Goal: Task Accomplishment & Management: Manage account settings

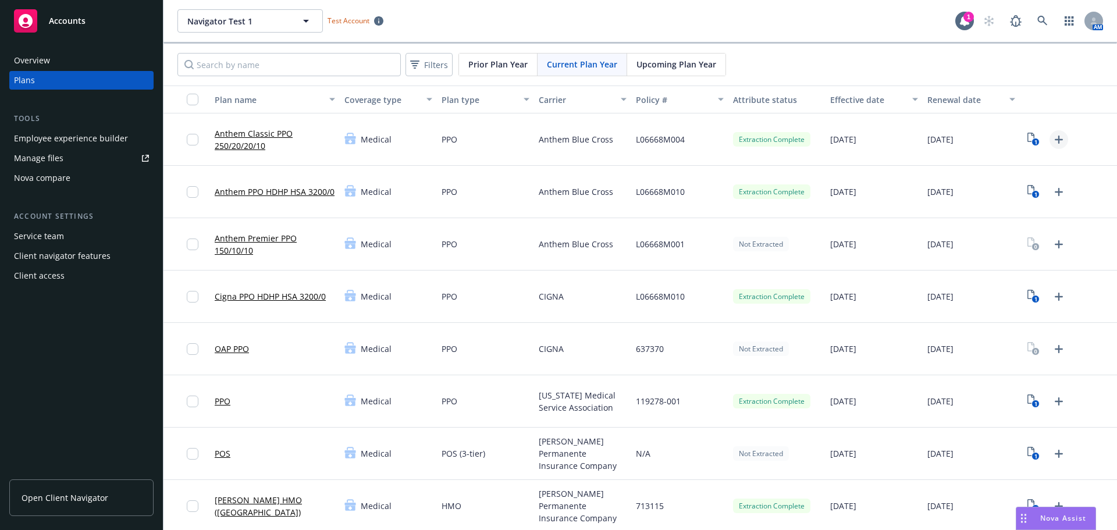
click at [1054, 139] on icon "Upload Plan Documents" at bounding box center [1058, 140] width 8 height 8
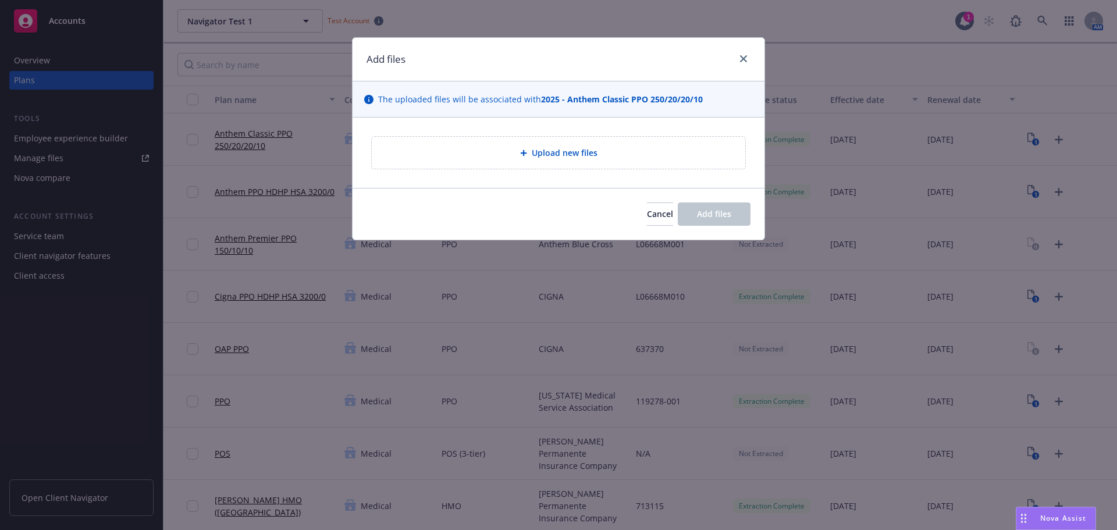
click at [563, 153] on span "Upload new files" at bounding box center [565, 153] width 66 height 12
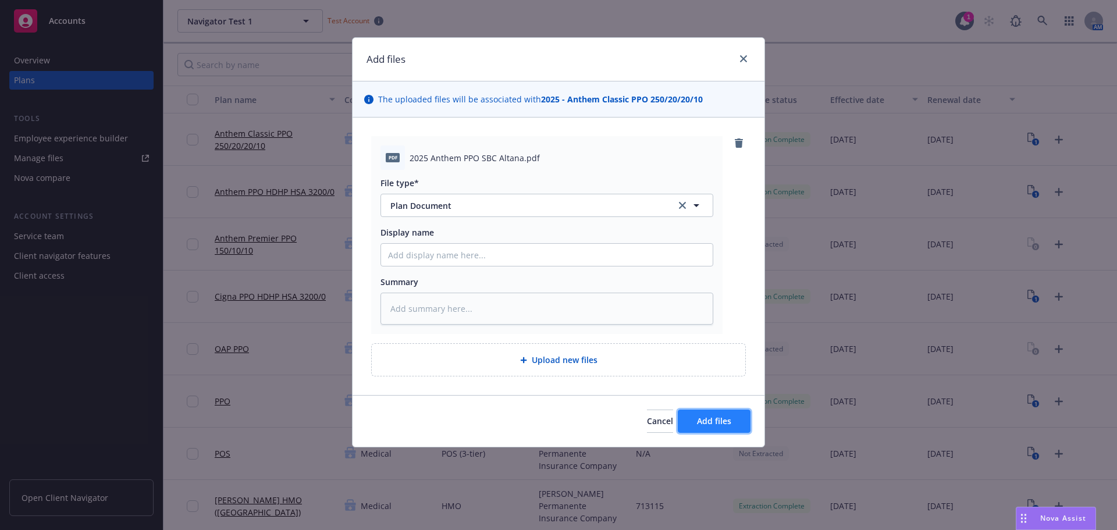
click at [726, 422] on span "Add files" at bounding box center [714, 420] width 34 height 11
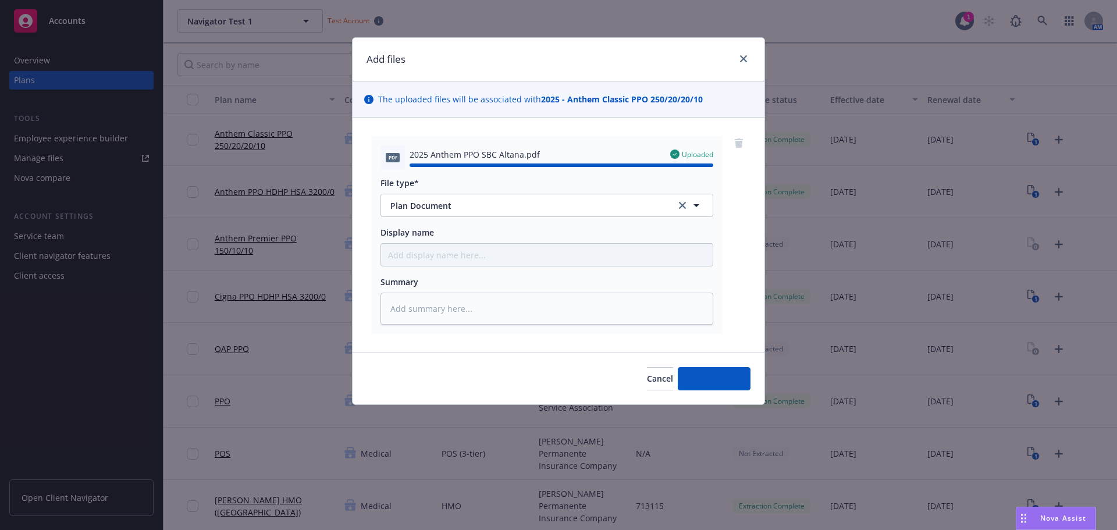
type textarea "x"
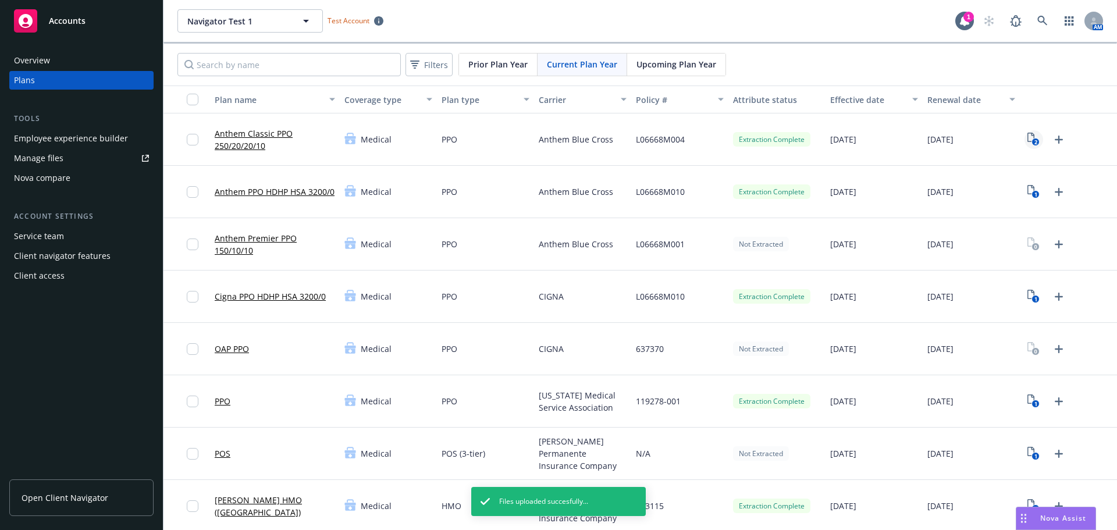
click at [1027, 139] on icon "2" at bounding box center [1033, 139] width 12 height 13
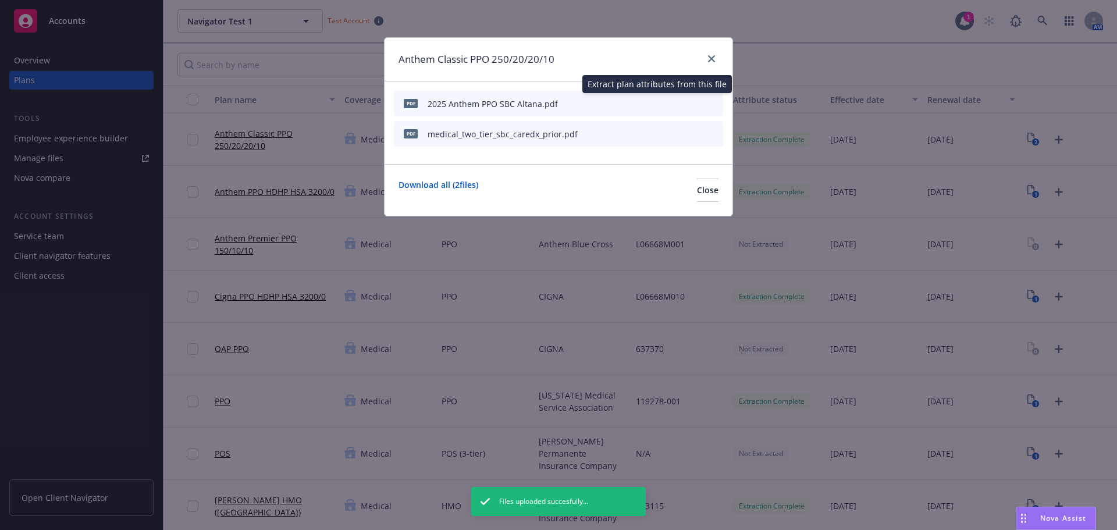
click at [653, 102] on icon "start extraction" at bounding box center [653, 103] width 14 height 14
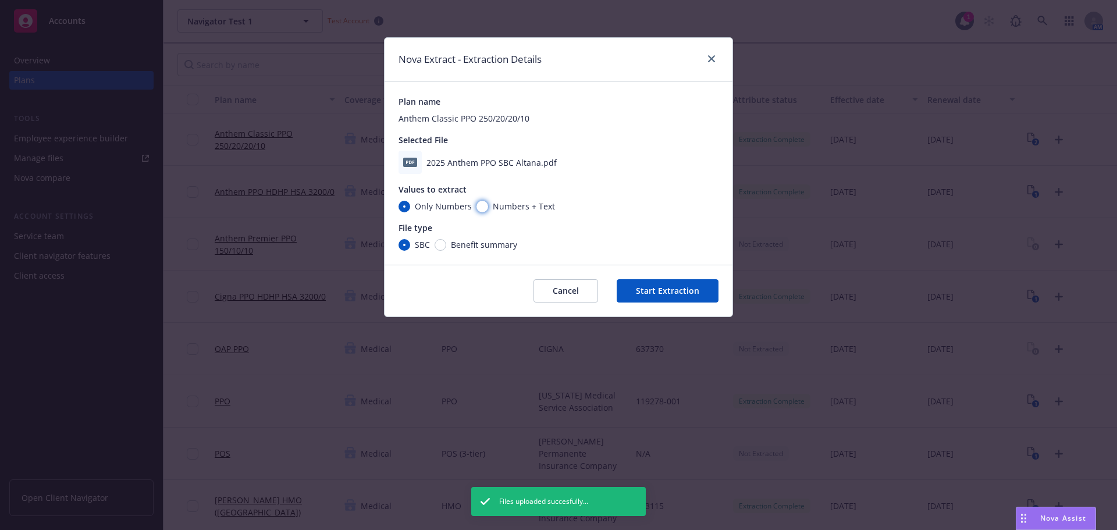
click at [482, 207] on input "Numbers + Text" at bounding box center [482, 207] width 12 height 12
radio input "true"
click at [669, 291] on button "Start Extraction" at bounding box center [667, 290] width 102 height 23
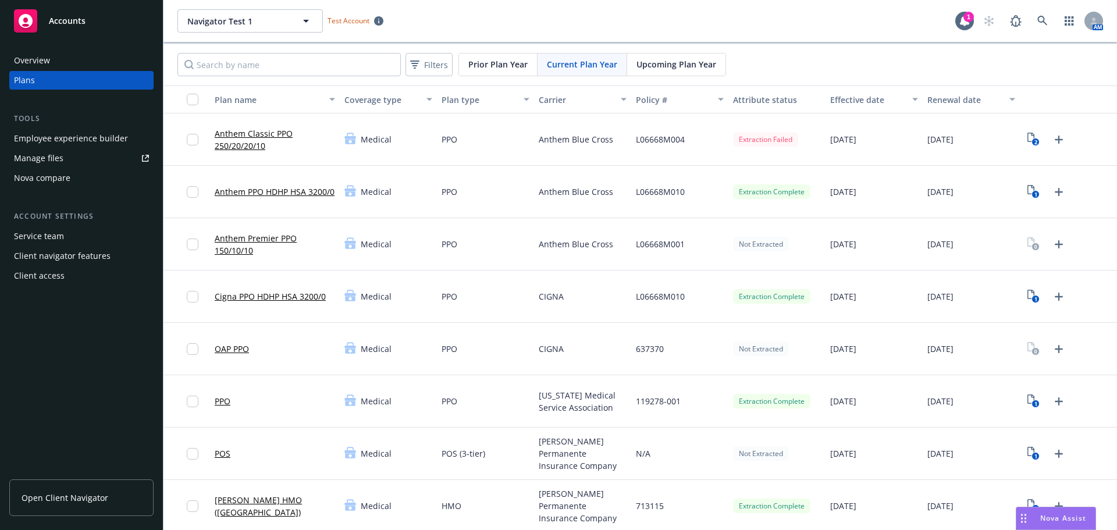
scroll to position [58, 0]
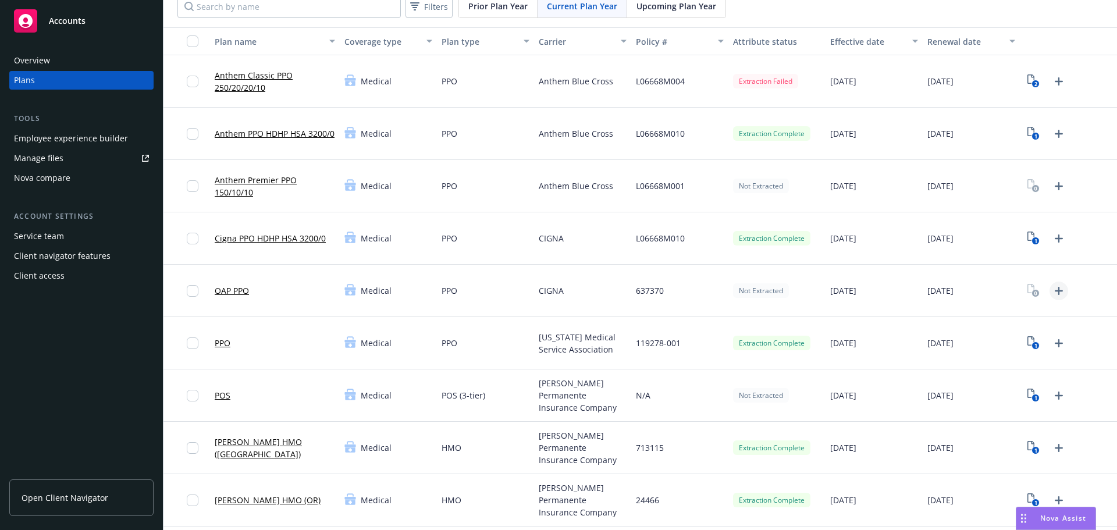
click at [1054, 290] on icon "Upload Plan Documents" at bounding box center [1058, 291] width 8 height 8
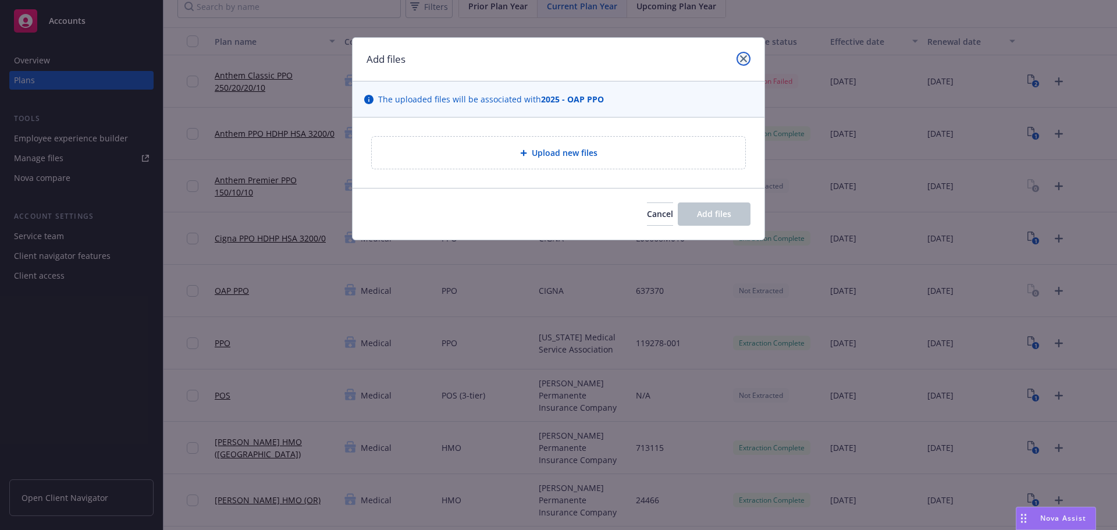
click at [745, 60] on icon "close" at bounding box center [743, 58] width 7 height 7
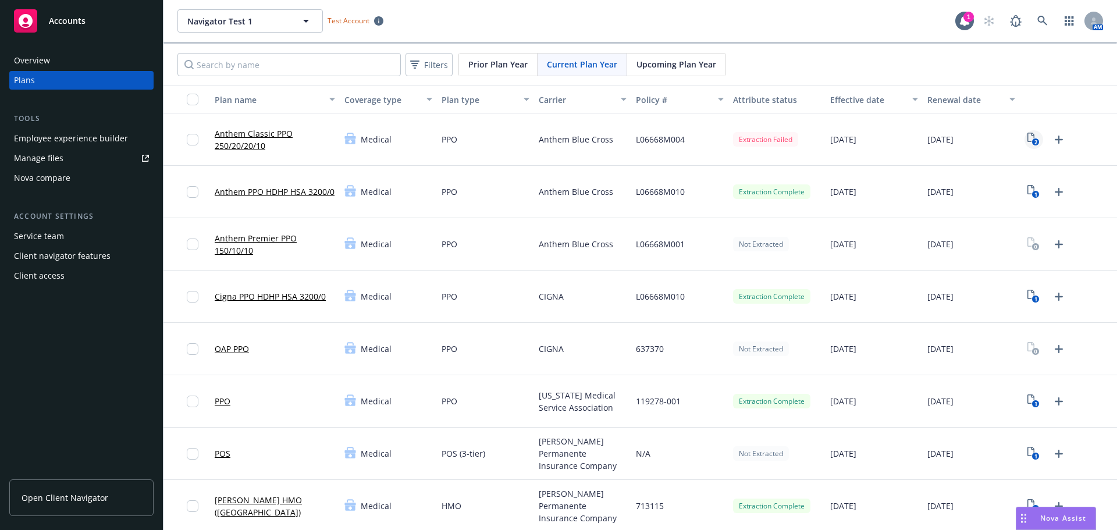
click at [1034, 138] on text "2" at bounding box center [1035, 142] width 3 height 8
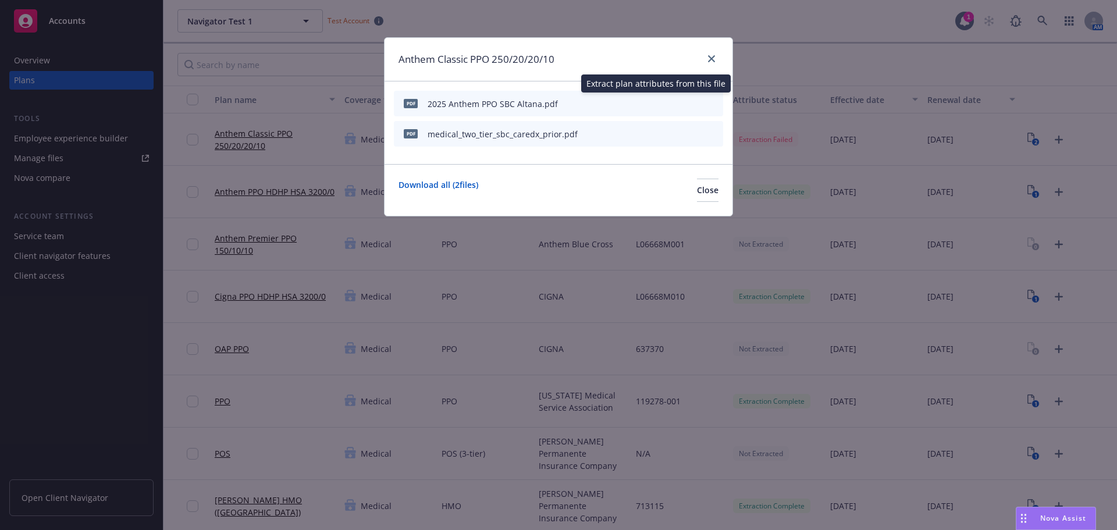
click at [655, 102] on icon "start extraction" at bounding box center [653, 103] width 14 height 14
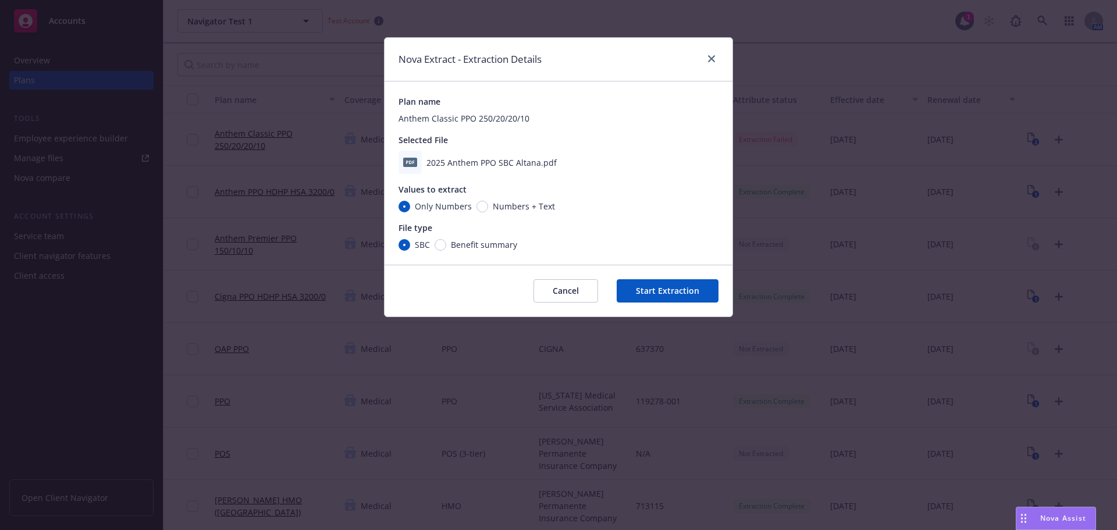
click at [566, 287] on button "Cancel" at bounding box center [565, 290] width 65 height 23
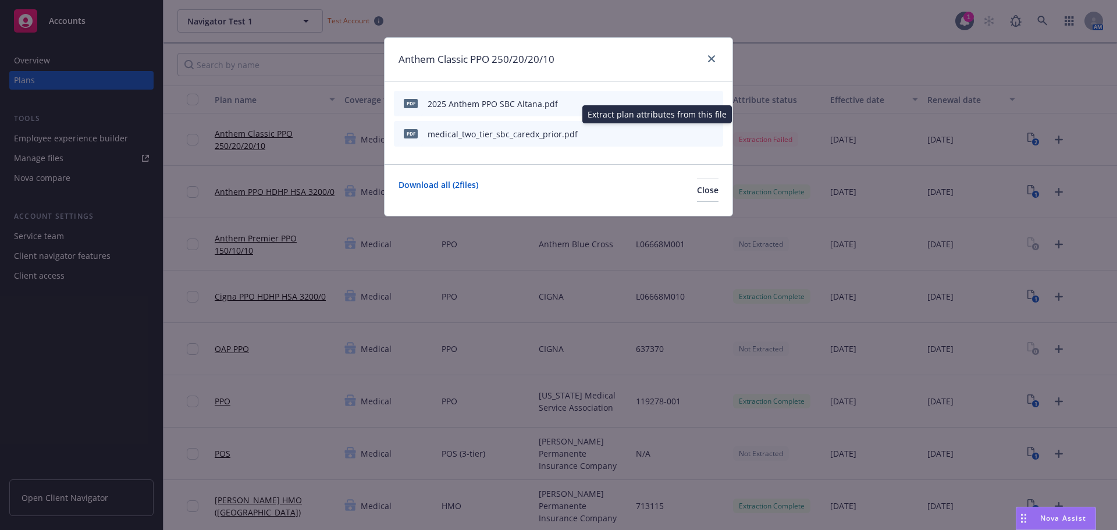
click at [653, 133] on icon "start extraction" at bounding box center [653, 133] width 14 height 14
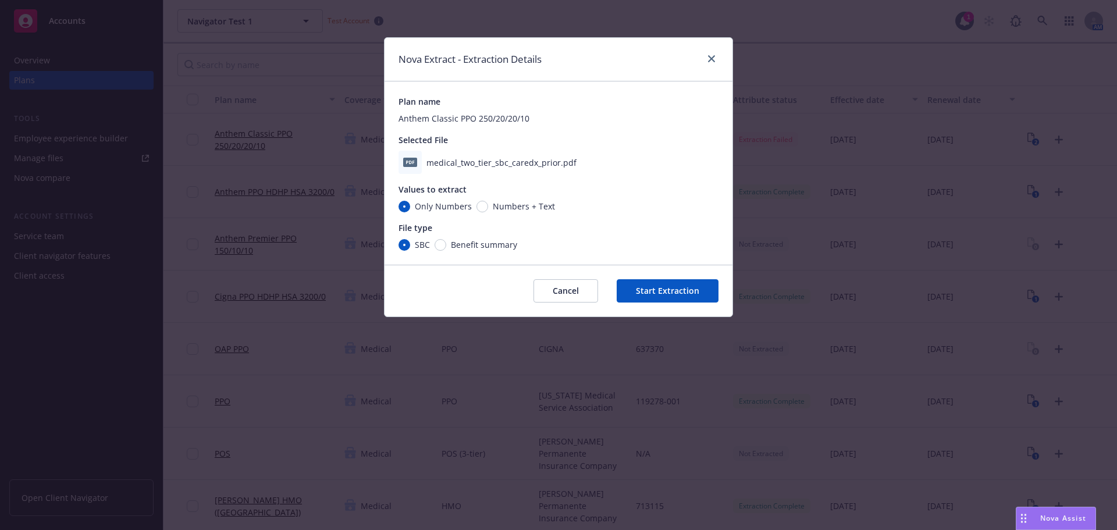
click at [501, 208] on span "Numbers + Text" at bounding box center [524, 206] width 62 height 12
click at [488, 208] on input "Numbers + Text" at bounding box center [482, 207] width 12 height 12
radio input "true"
click at [675, 290] on button "Start Extraction" at bounding box center [667, 290] width 102 height 23
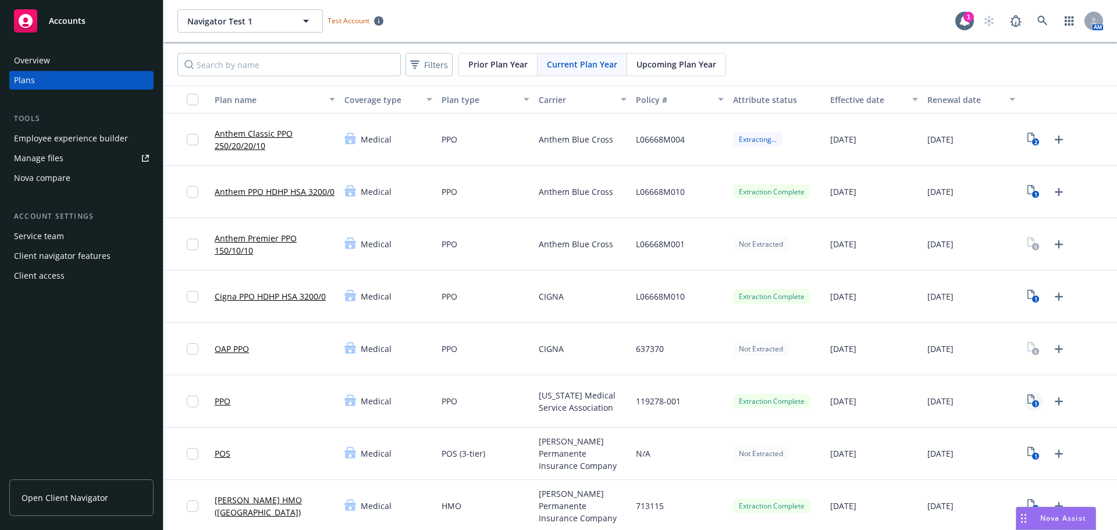
click at [1032, 401] on rect "View Plan Documents" at bounding box center [1036, 404] width 8 height 8
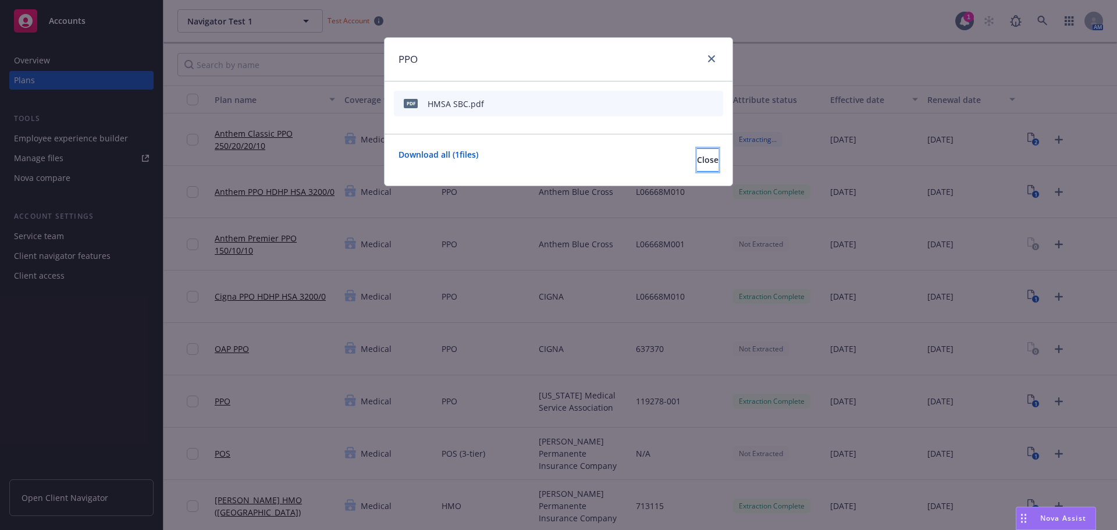
click at [697, 158] on span "Close" at bounding box center [708, 159] width 22 height 11
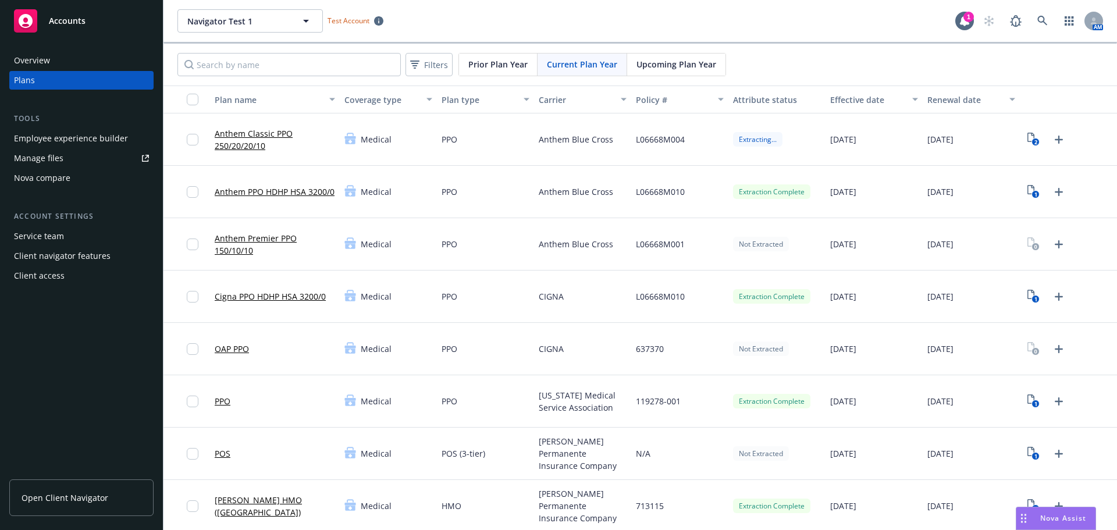
click at [222, 402] on link "PPO" at bounding box center [223, 401] width 16 height 12
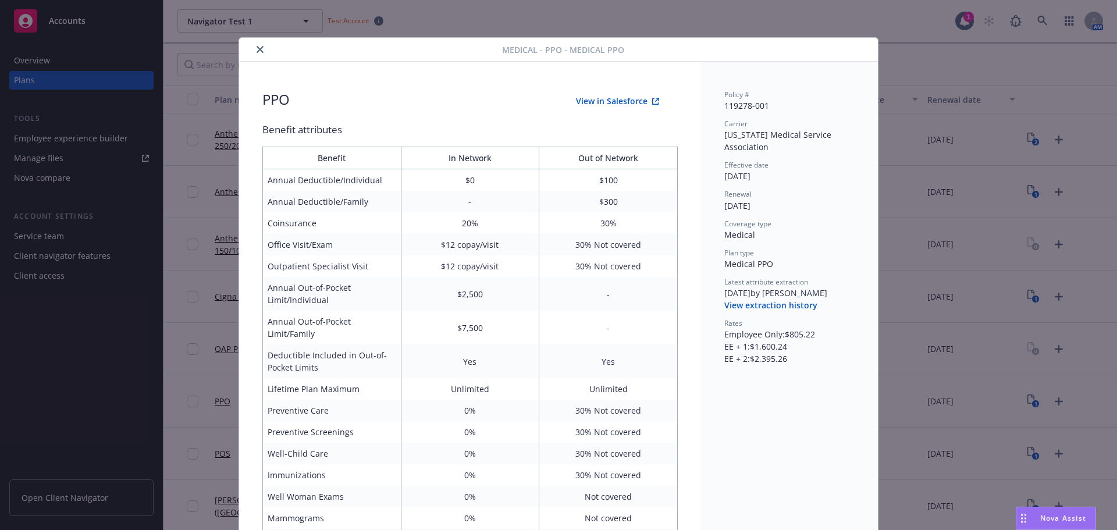
scroll to position [35, 0]
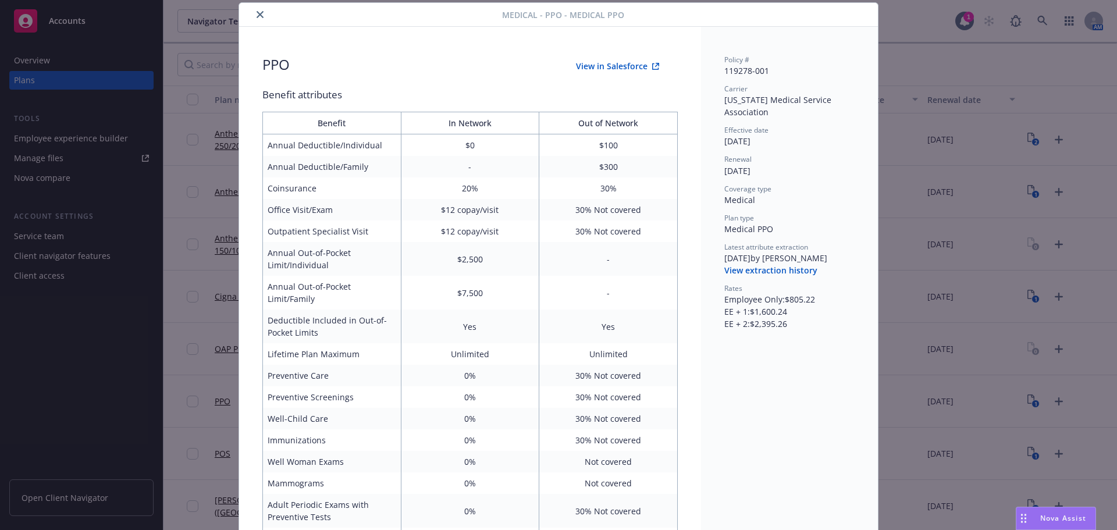
click at [253, 12] on button "close" at bounding box center [260, 15] width 14 height 14
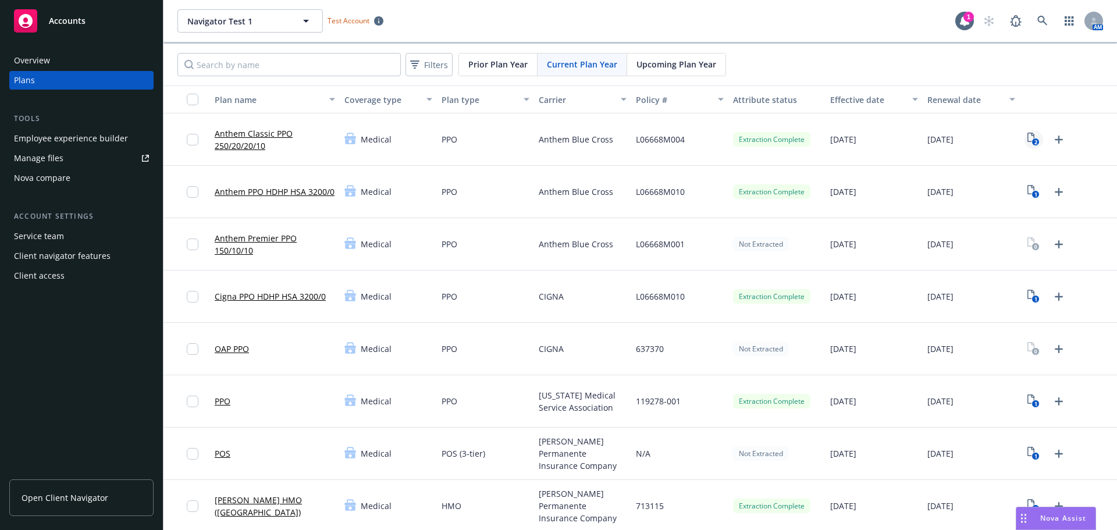
click at [1032, 141] on rect "View Plan Documents" at bounding box center [1036, 142] width 8 height 8
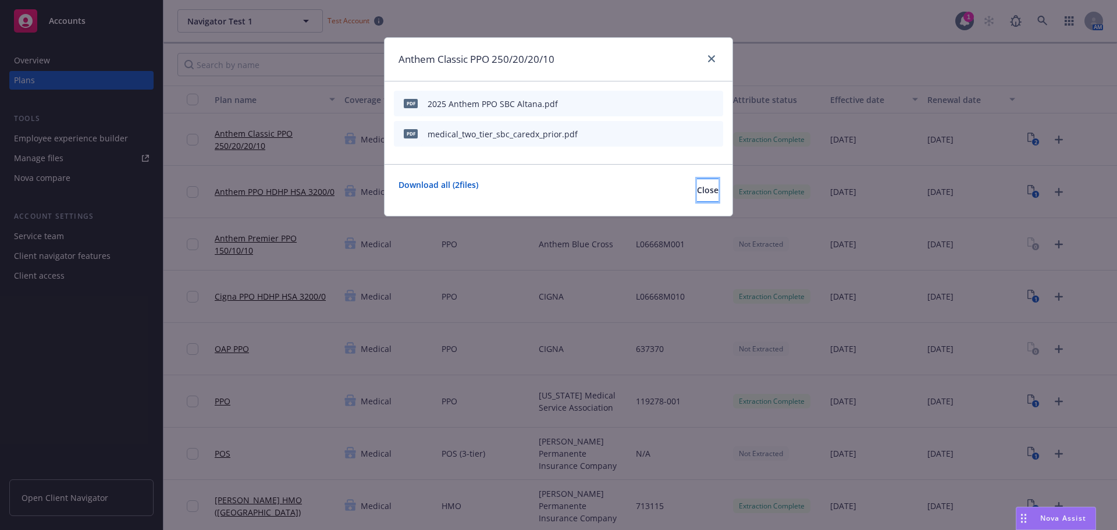
click at [697, 191] on span "Close" at bounding box center [708, 189] width 22 height 11
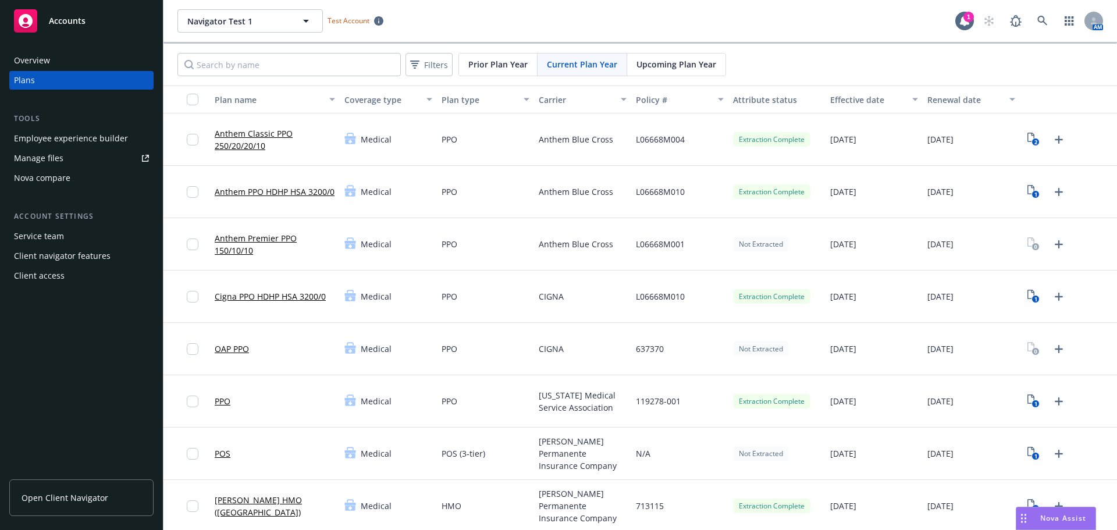
click at [237, 137] on link "Anthem Classic PPO 250/20/20/10" at bounding box center [275, 139] width 120 height 24
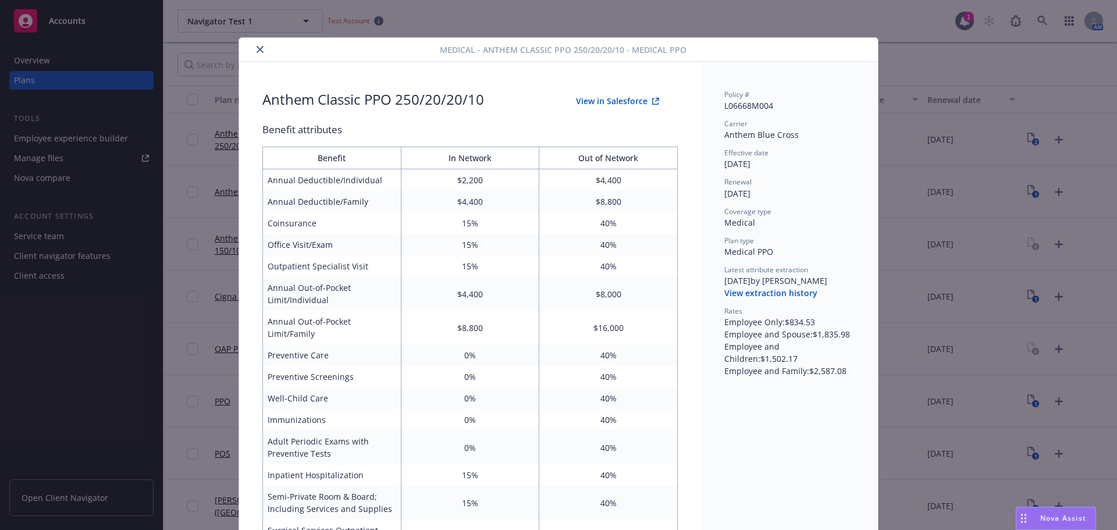
click at [608, 104] on button "View in Salesforce" at bounding box center [617, 101] width 120 height 23
click at [258, 51] on icon "close" at bounding box center [259, 49] width 7 height 7
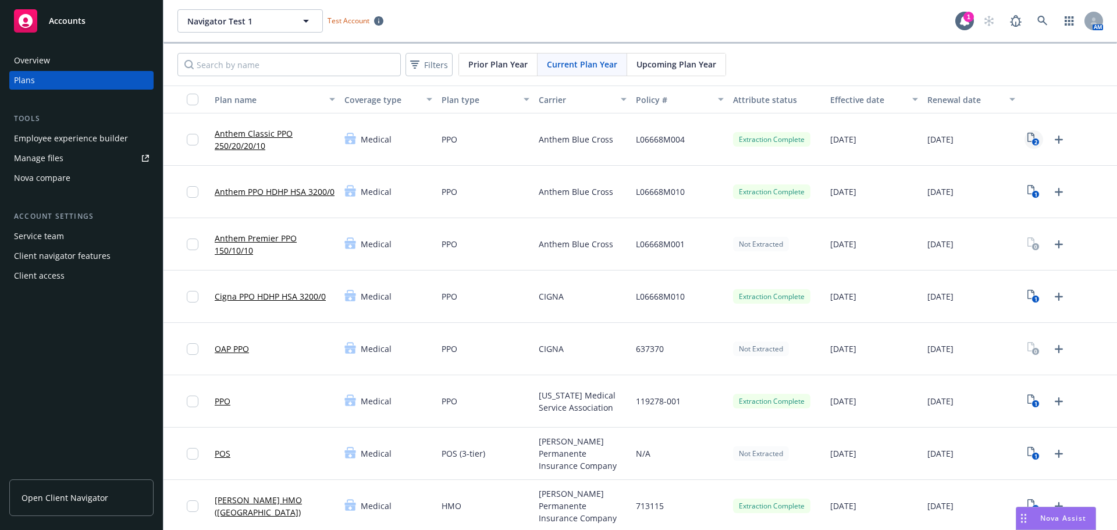
click at [1032, 138] on rect "View Plan Documents" at bounding box center [1036, 142] width 8 height 8
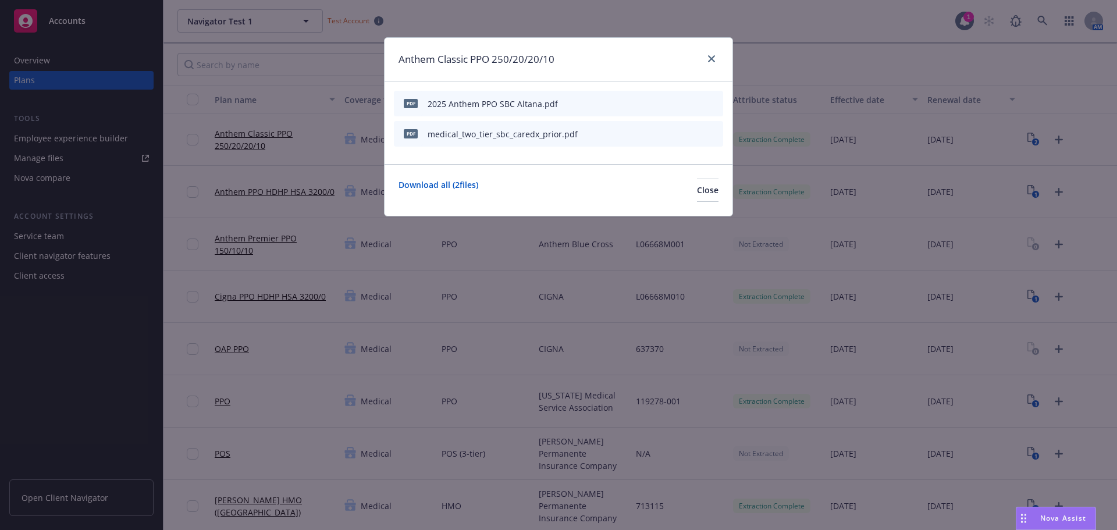
click at [655, 102] on icon "start extraction" at bounding box center [653, 103] width 14 height 14
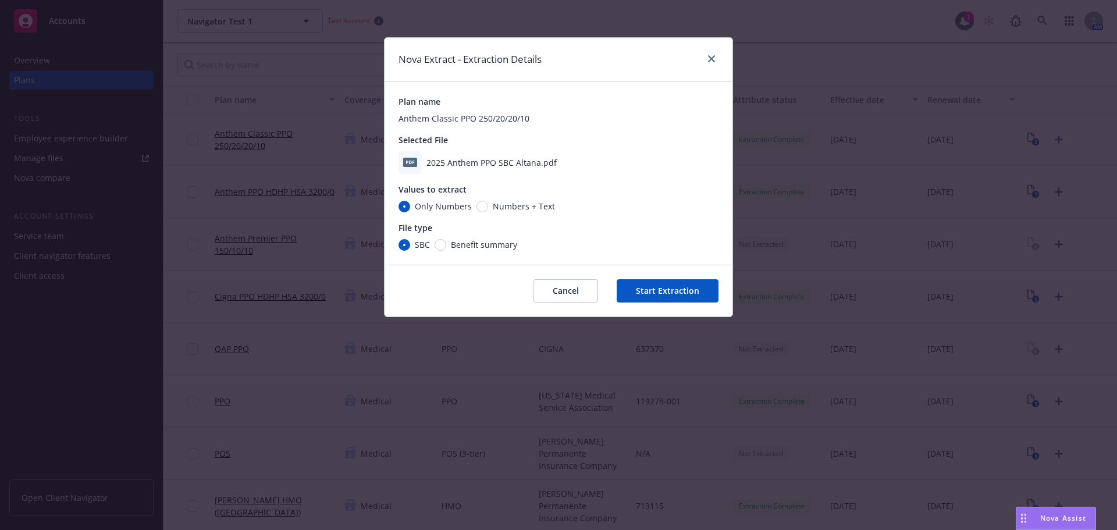
click at [494, 206] on span "Numbers + Text" at bounding box center [524, 206] width 62 height 12
click at [488, 206] on input "Numbers + Text" at bounding box center [482, 207] width 12 height 12
radio input "true"
click at [658, 287] on button "Start Extraction" at bounding box center [667, 290] width 102 height 23
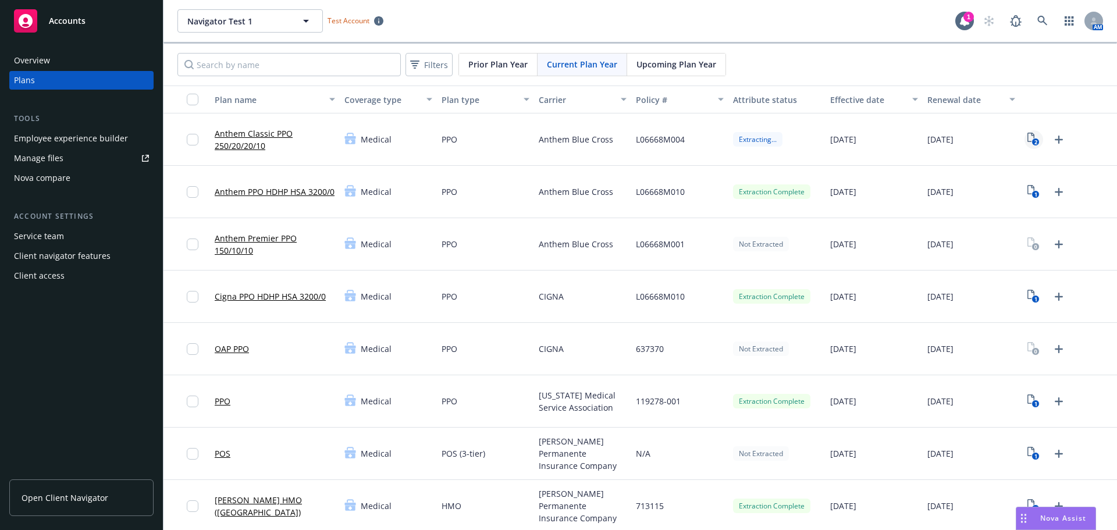
click at [1034, 141] on text "2" at bounding box center [1035, 142] width 3 height 8
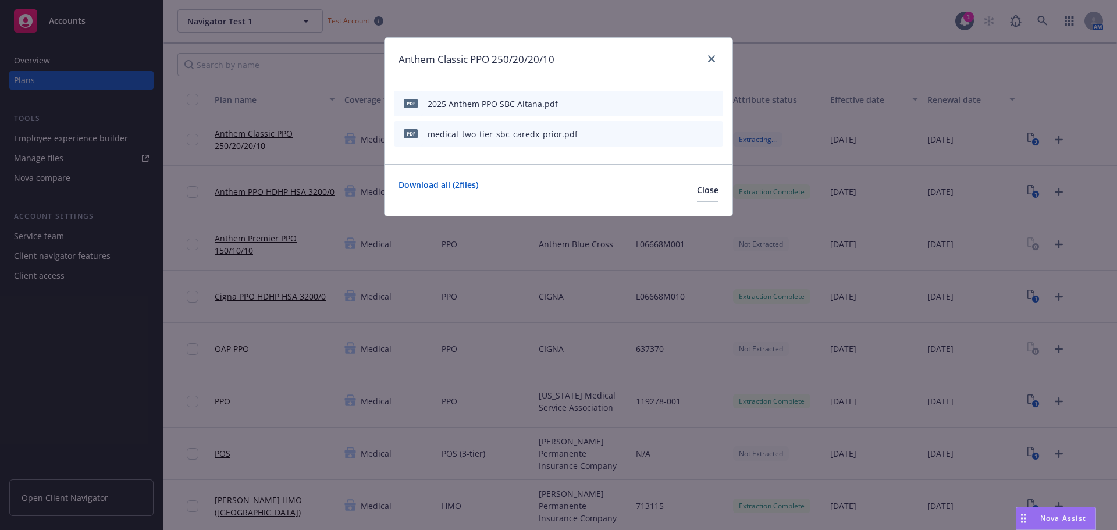
click at [673, 135] on icon "download file" at bounding box center [673, 133] width 9 height 9
click at [698, 193] on span "Close" at bounding box center [708, 189] width 22 height 11
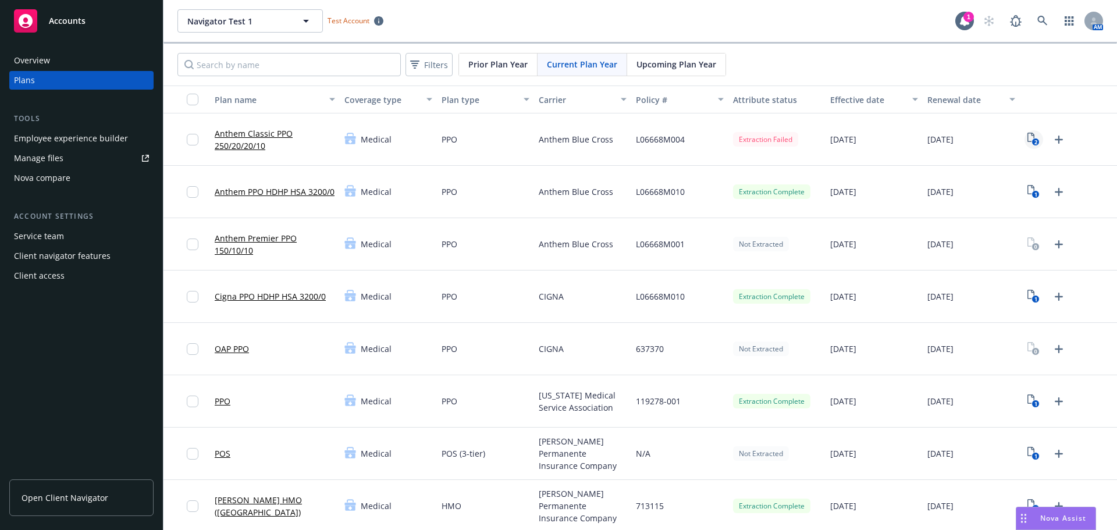
click at [1034, 139] on text "2" at bounding box center [1035, 142] width 3 height 8
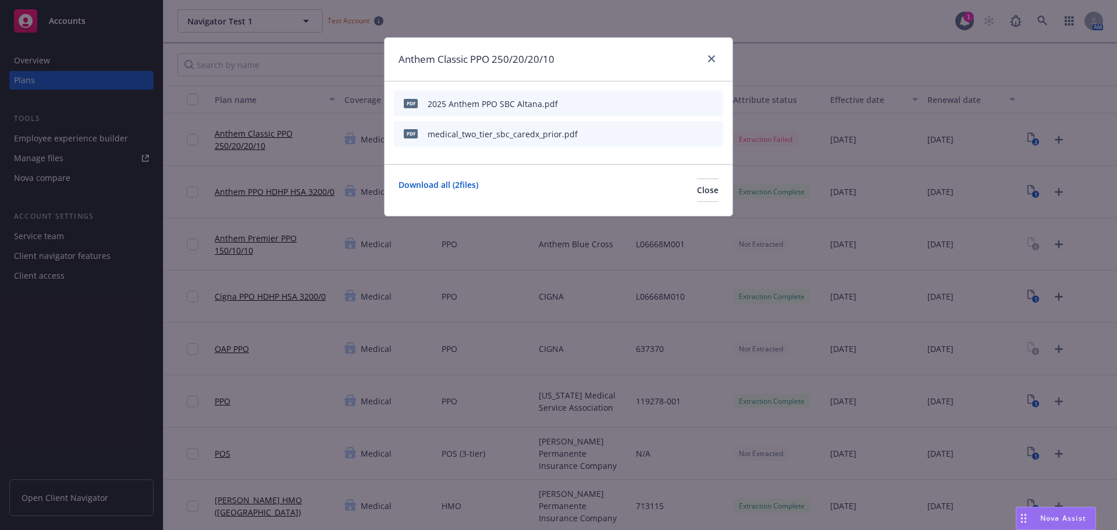
click at [715, 101] on icon "archive file" at bounding box center [712, 102] width 8 height 9
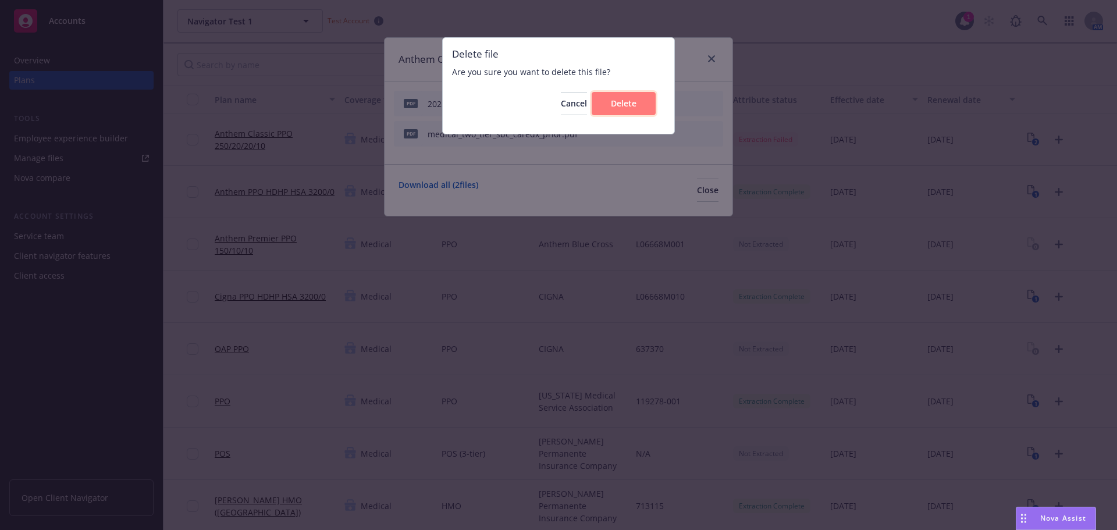
click at [632, 102] on span "Delete" at bounding box center [624, 103] width 26 height 11
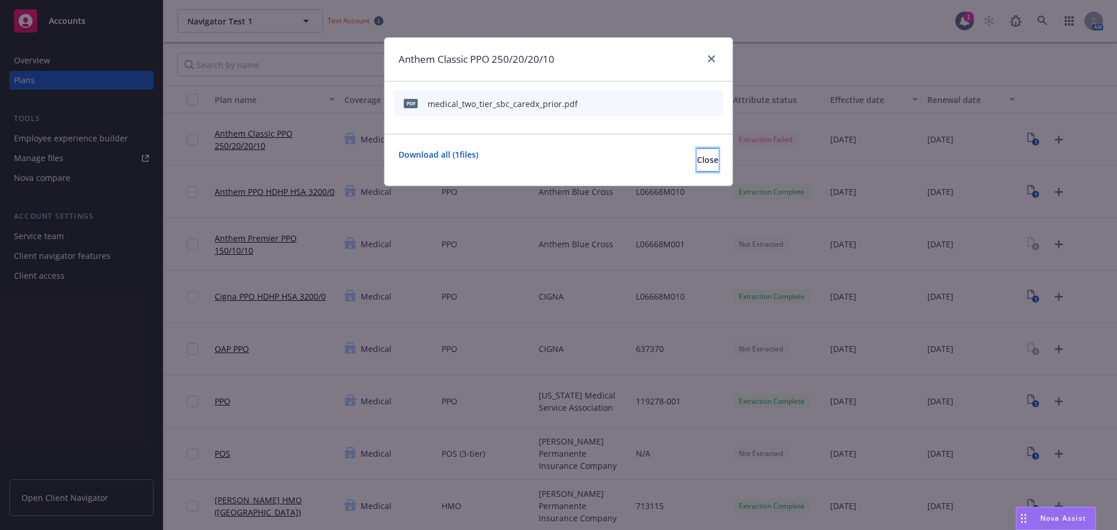
click at [698, 157] on span "Close" at bounding box center [708, 159] width 22 height 11
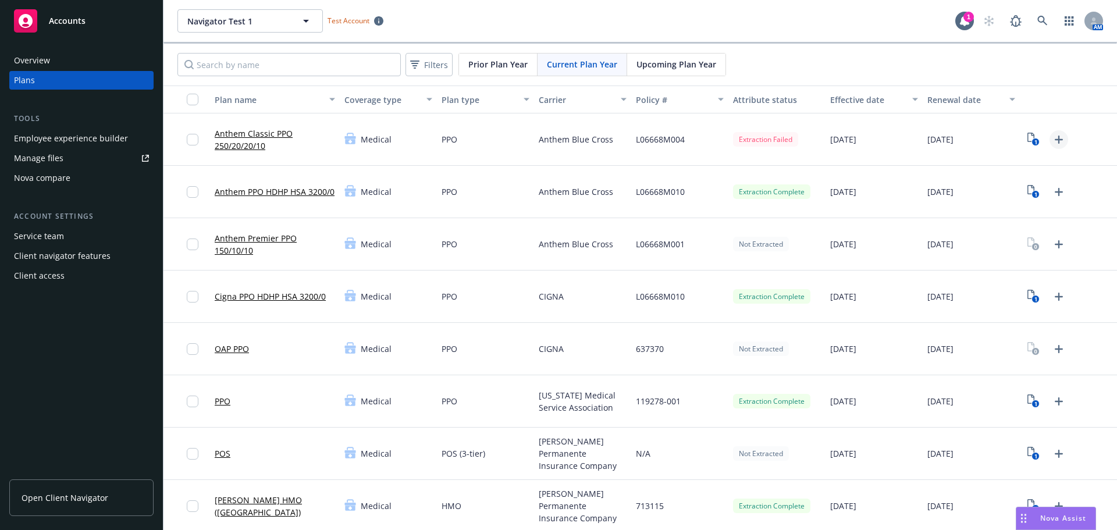
click at [1054, 137] on icon "Upload Plan Documents" at bounding box center [1058, 140] width 8 height 8
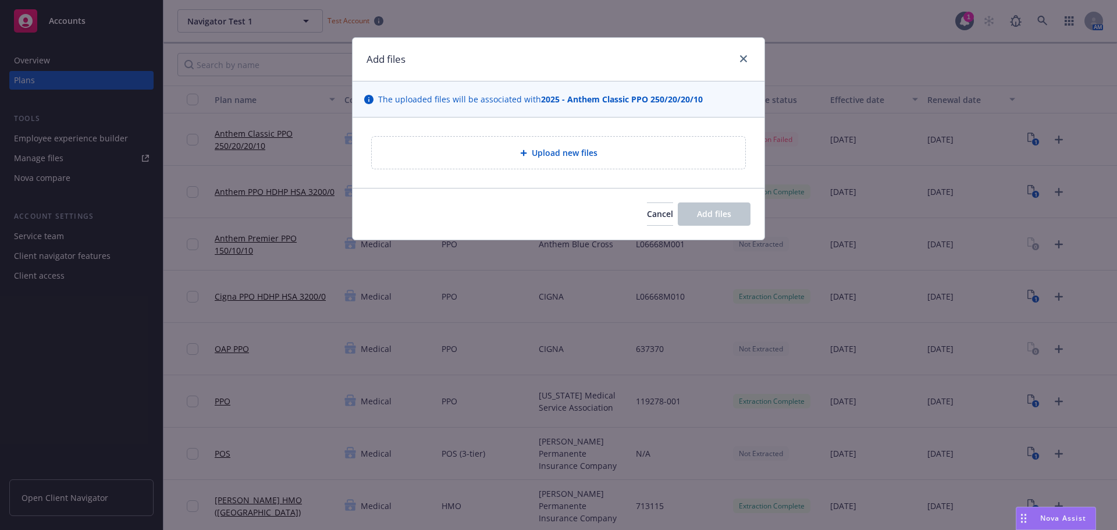
click at [564, 155] on span "Upload new files" at bounding box center [565, 153] width 66 height 12
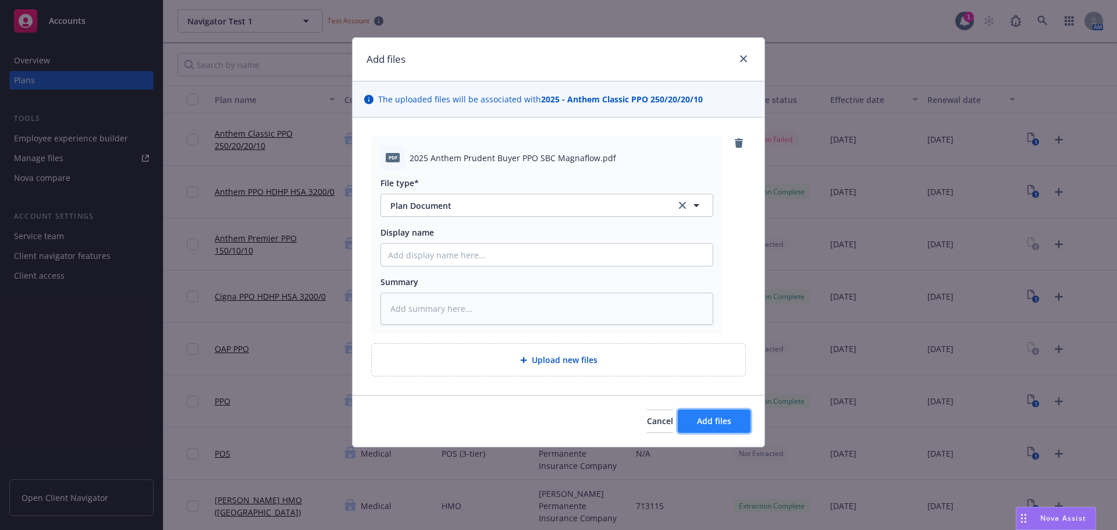
click at [705, 422] on span "Add files" at bounding box center [714, 420] width 34 height 11
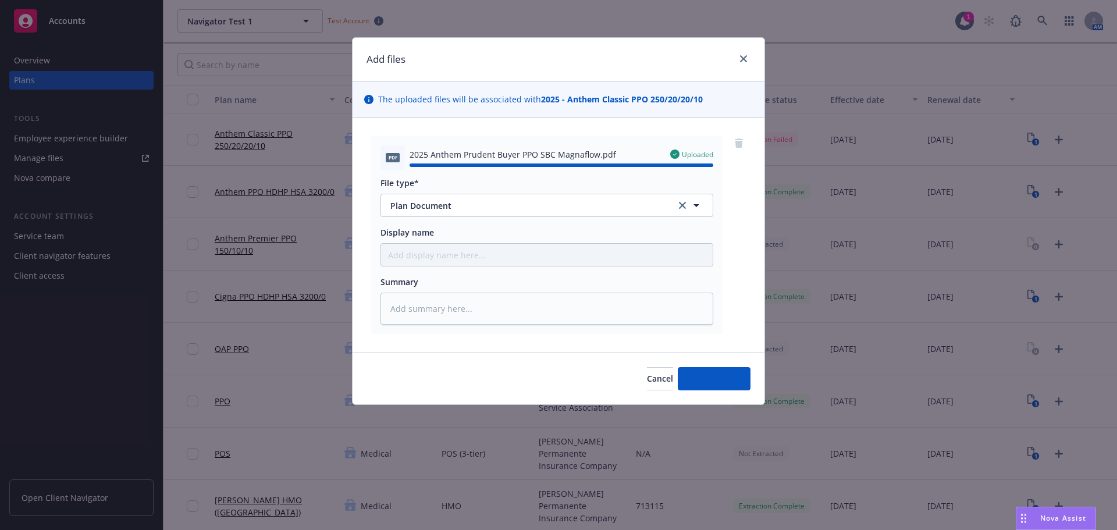
type textarea "x"
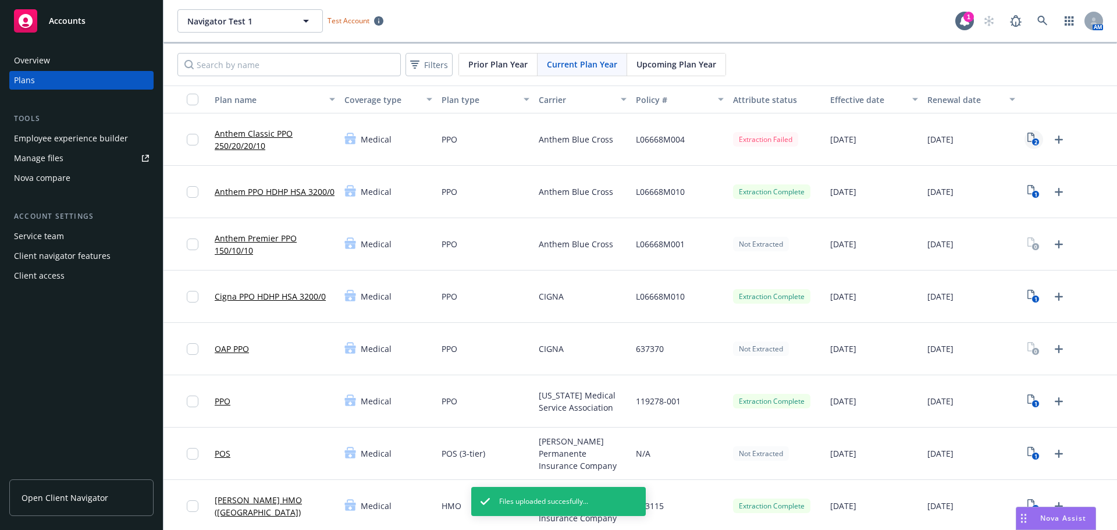
click at [1027, 136] on icon "2" at bounding box center [1033, 139] width 12 height 13
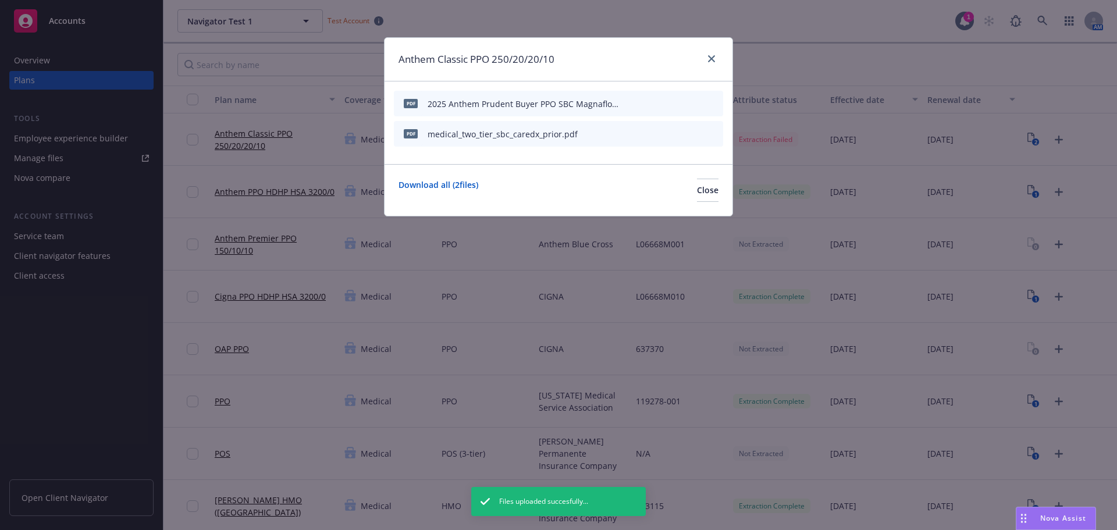
click at [652, 103] on icon "start extraction" at bounding box center [653, 103] width 14 height 14
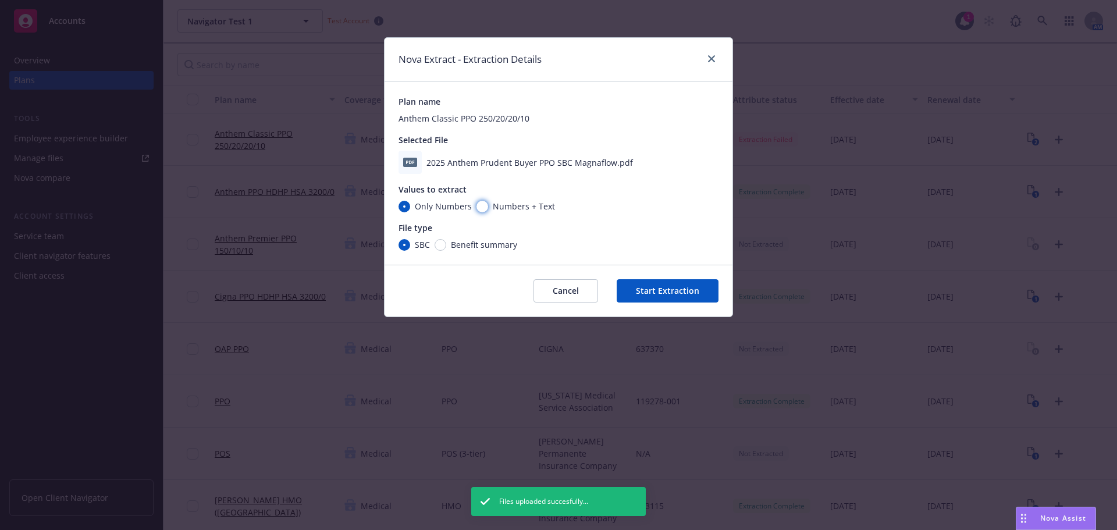
click at [480, 206] on input "Numbers + Text" at bounding box center [482, 207] width 12 height 12
radio input "true"
click at [686, 283] on button "Start Extraction" at bounding box center [667, 290] width 102 height 23
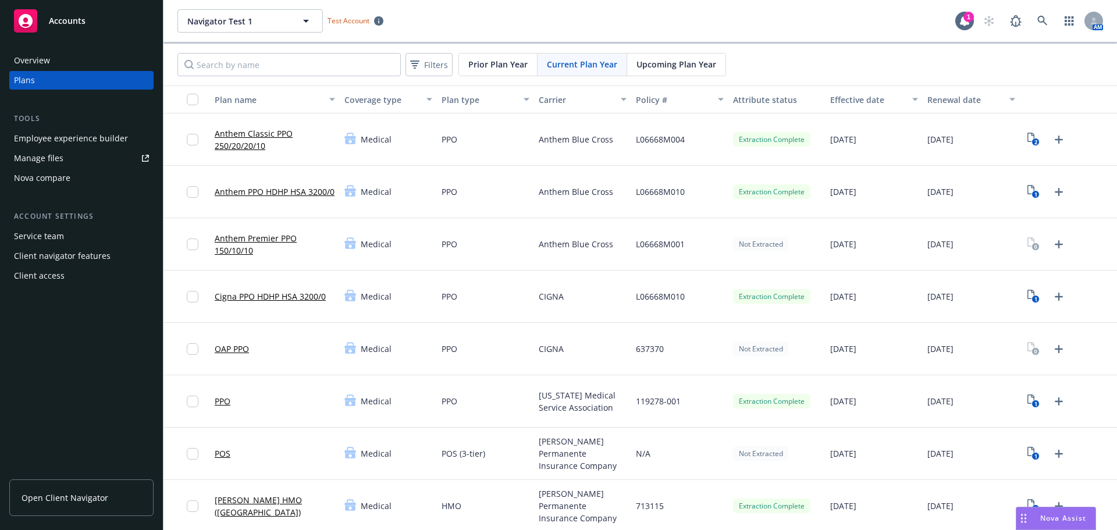
click at [251, 141] on link "Anthem Classic PPO 250/20/20/10" at bounding box center [275, 139] width 120 height 24
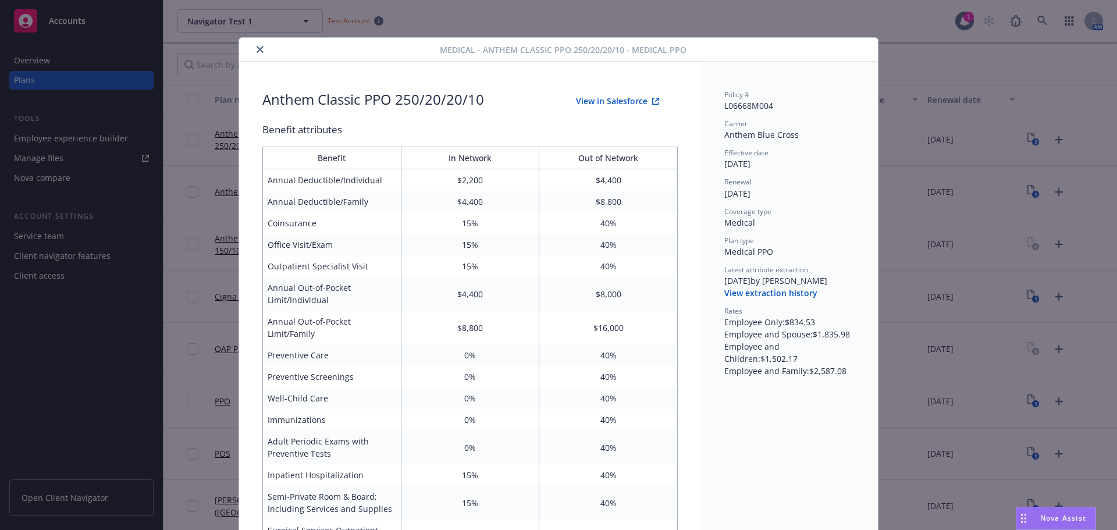
click at [613, 99] on button "View in Salesforce" at bounding box center [617, 101] width 120 height 23
click at [256, 52] on icon "close" at bounding box center [259, 49] width 7 height 7
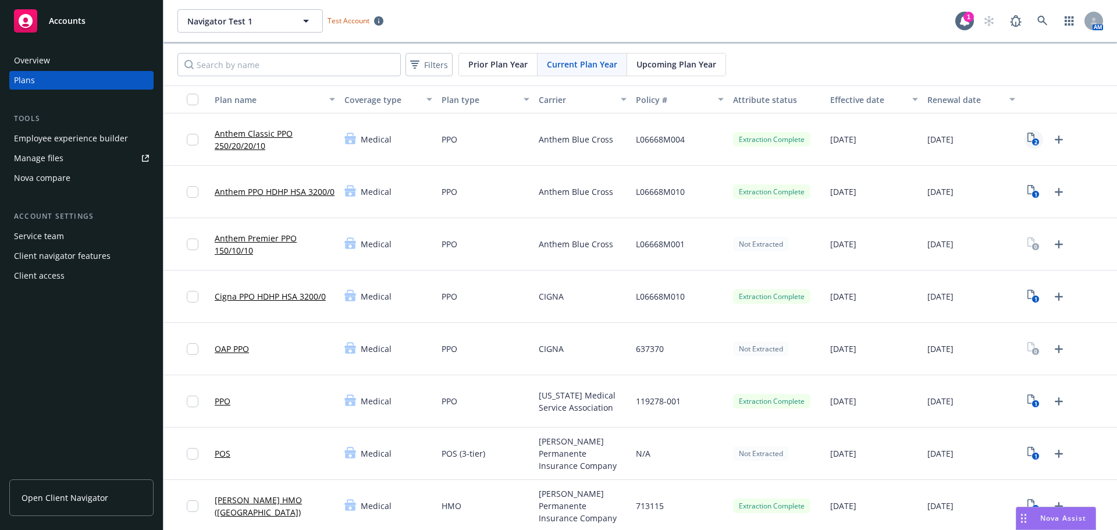
click at [1034, 141] on text "2" at bounding box center [1035, 142] width 3 height 8
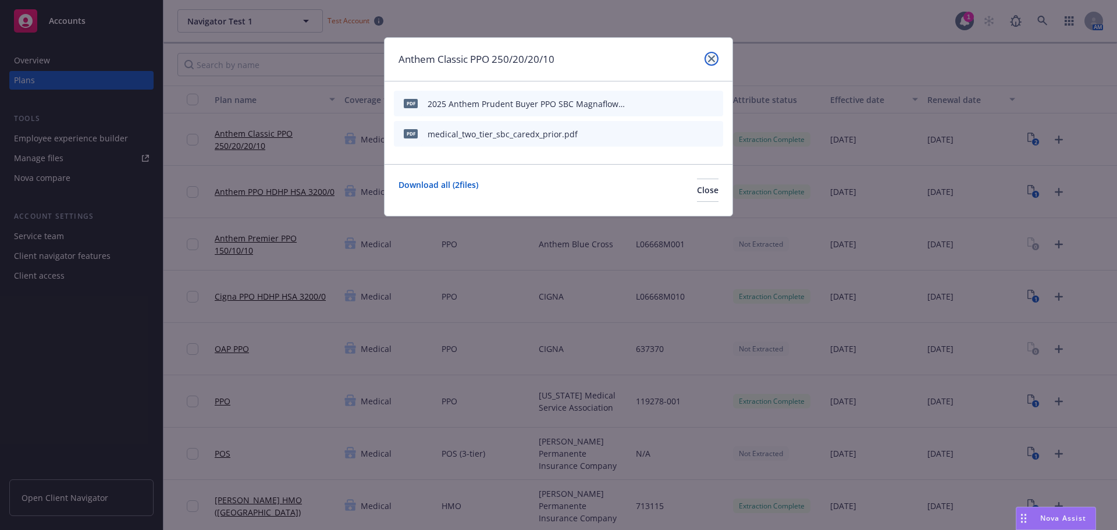
click at [707, 58] on link "close" at bounding box center [711, 59] width 14 height 14
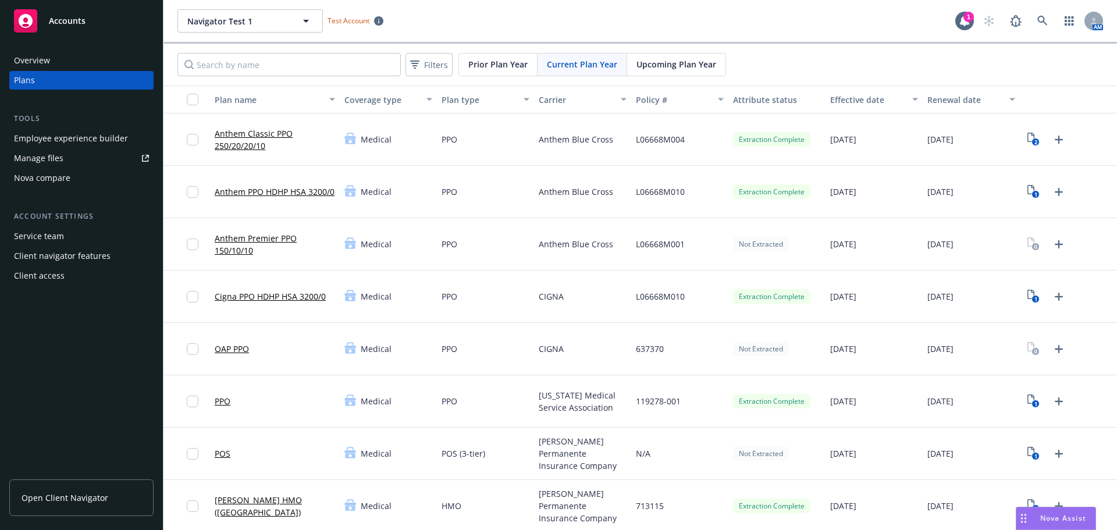
click at [235, 137] on link "Anthem Classic PPO 250/20/20/10" at bounding box center [275, 139] width 120 height 24
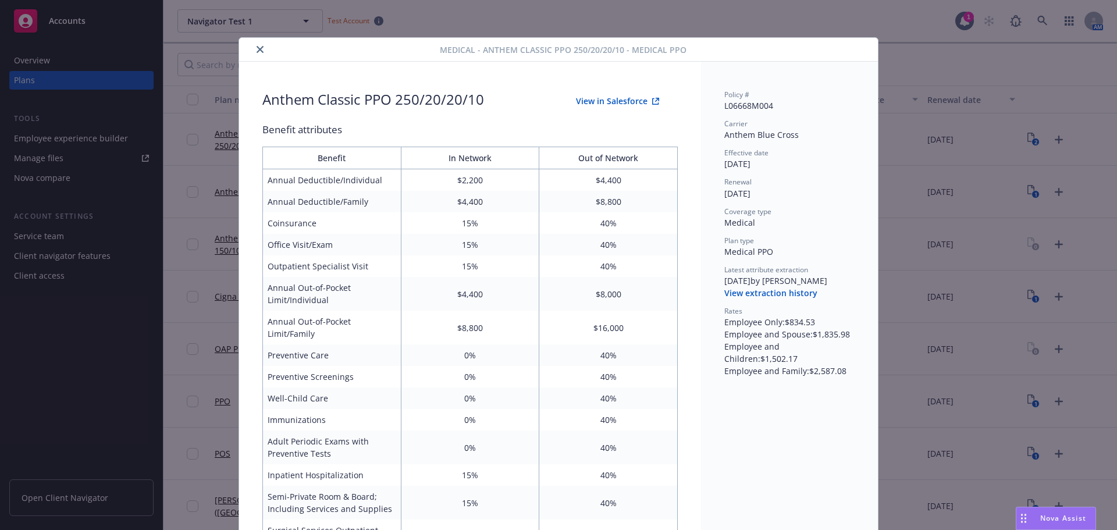
scroll to position [35, 0]
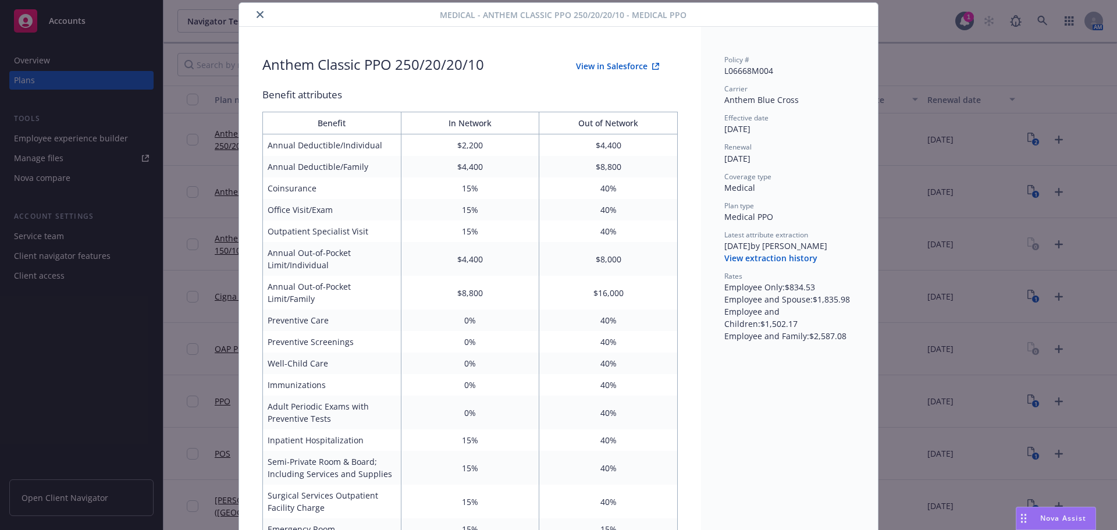
click at [766, 258] on button "View extraction history" at bounding box center [770, 258] width 93 height 12
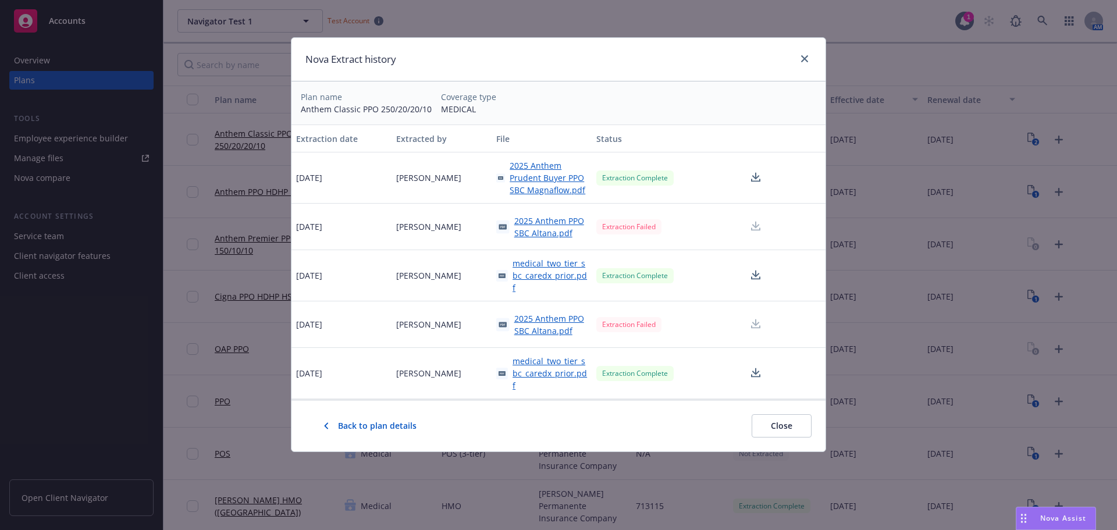
click at [388, 427] on span "Back to plan details" at bounding box center [377, 426] width 79 height 12
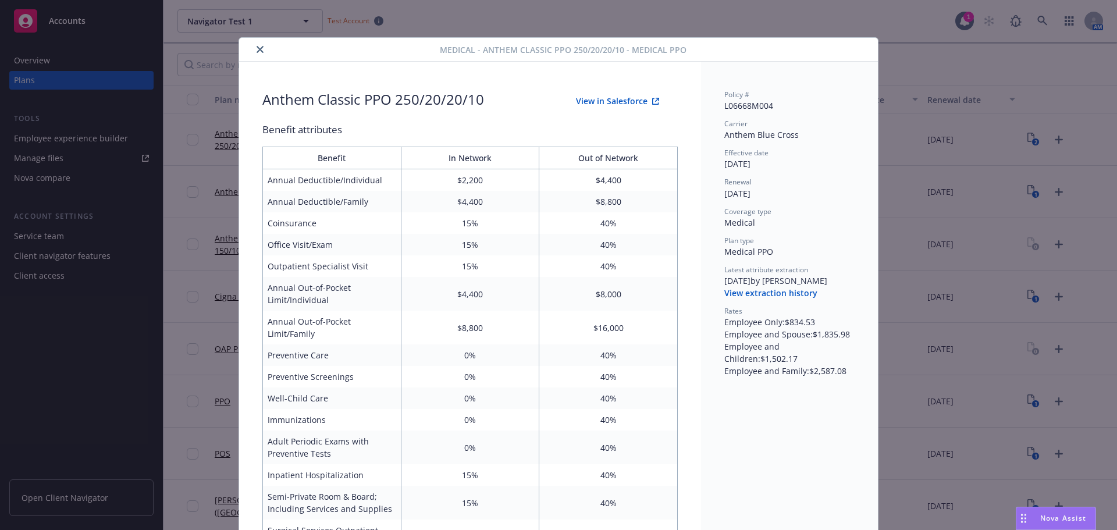
click at [256, 49] on icon "close" at bounding box center [259, 49] width 7 height 7
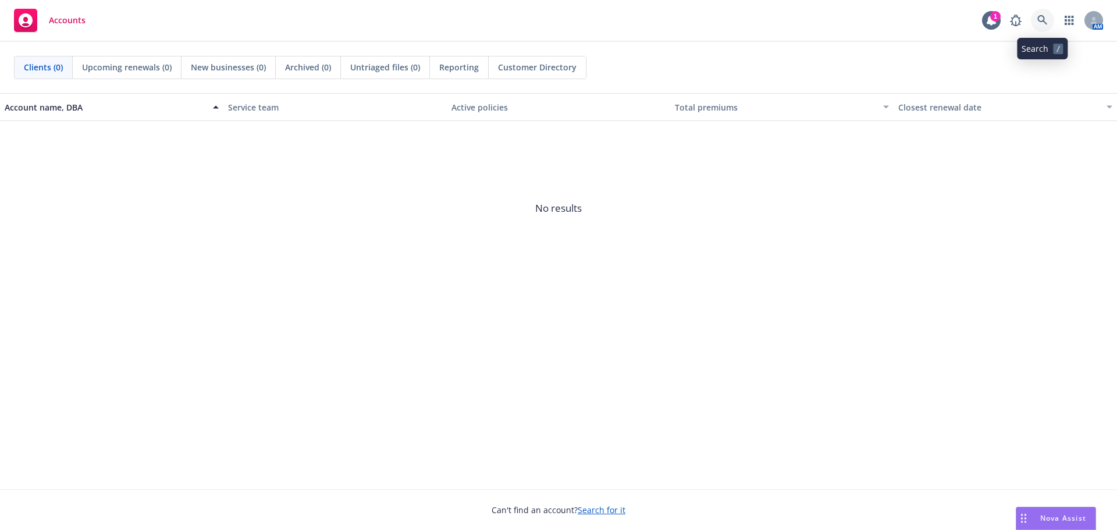
click at [1046, 23] on icon at bounding box center [1042, 20] width 10 height 10
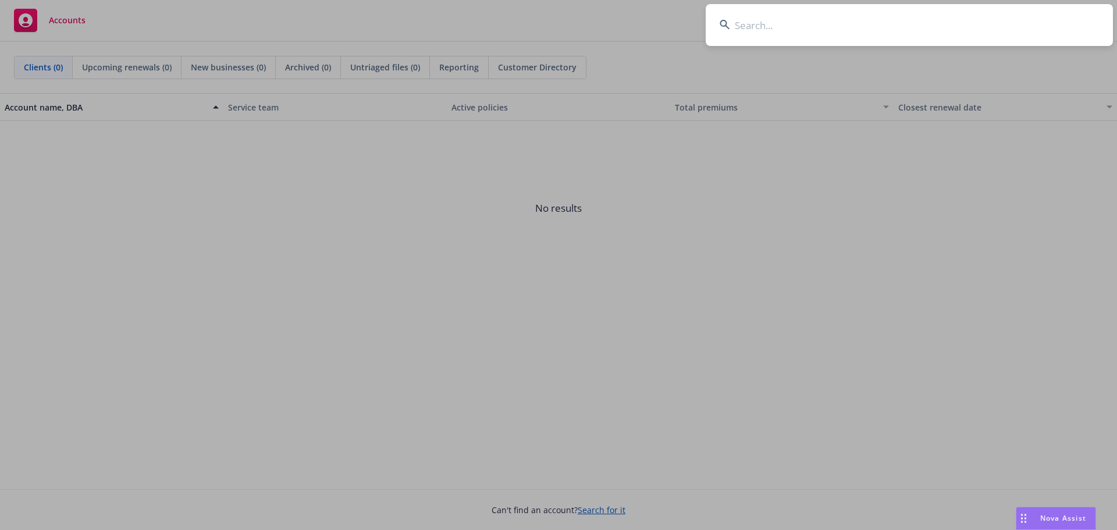
click at [748, 31] on input at bounding box center [908, 25] width 407 height 42
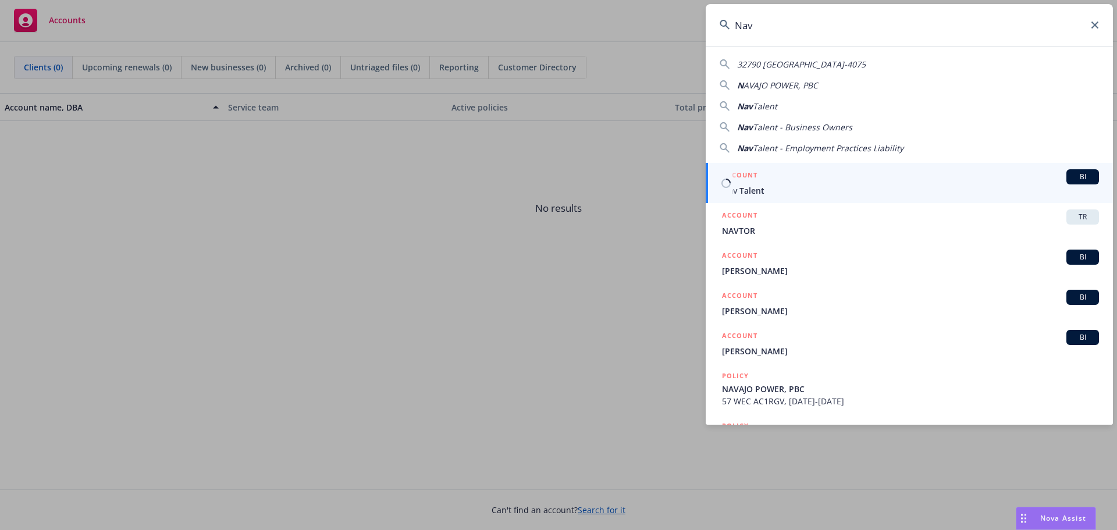
type input "Navi"
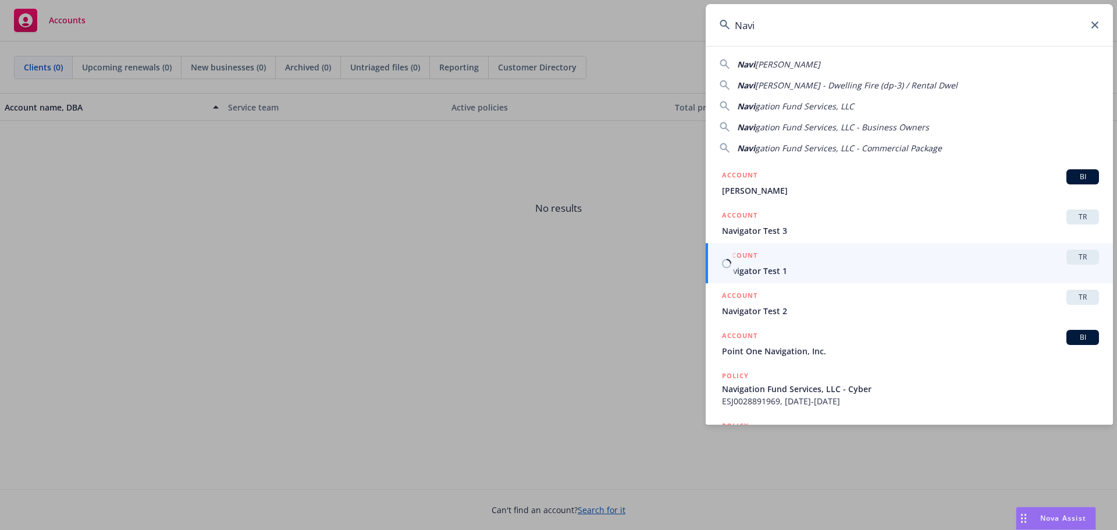
click at [757, 263] on div "ACCOUNT TR" at bounding box center [910, 256] width 377 height 15
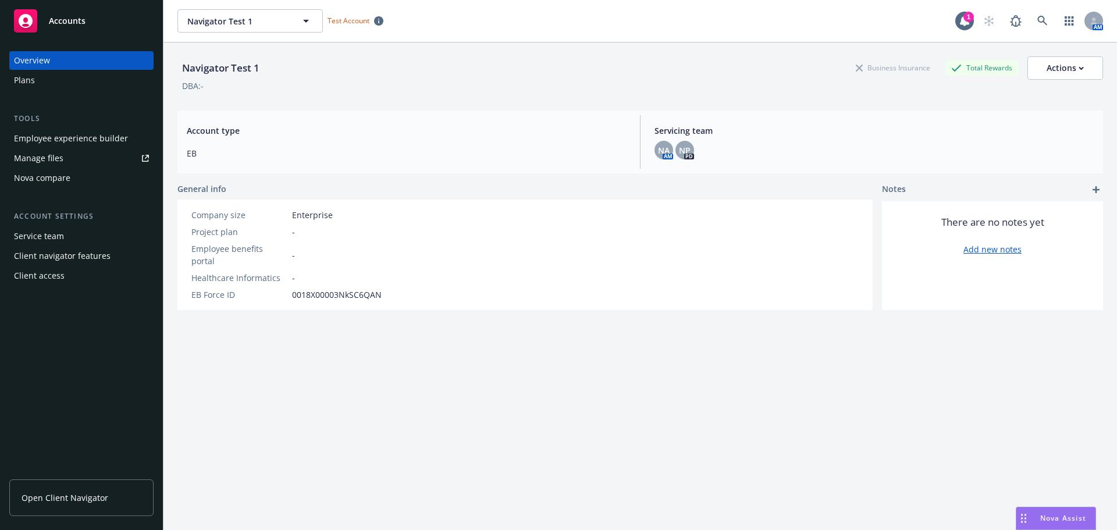
click at [35, 77] on div "Plans" at bounding box center [81, 80] width 135 height 19
